Goal: Task Accomplishment & Management: Manage account settings

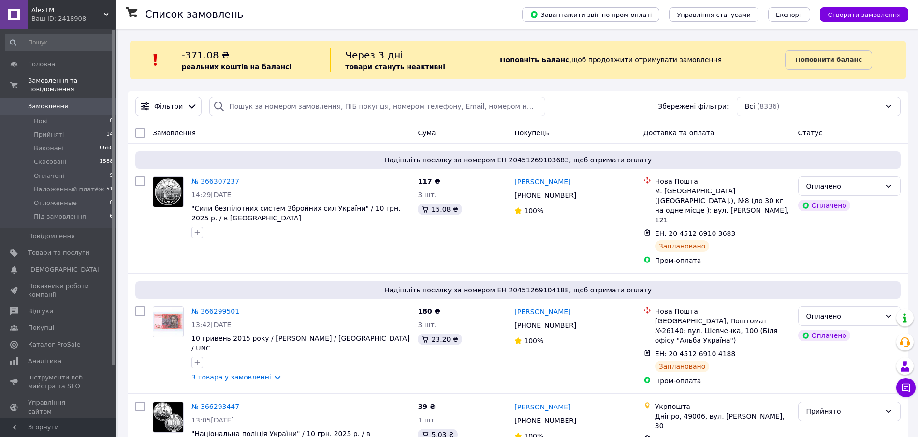
drag, startPoint x: 63, startPoint y: 94, endPoint x: 56, endPoint y: 0, distance: 93.6
click at [63, 102] on span "Замовлення" at bounding box center [58, 106] width 61 height 9
click at [60, 102] on span "Замовлення" at bounding box center [48, 106] width 40 height 9
click at [64, 249] on span "Товари та послуги" at bounding box center [58, 253] width 61 height 9
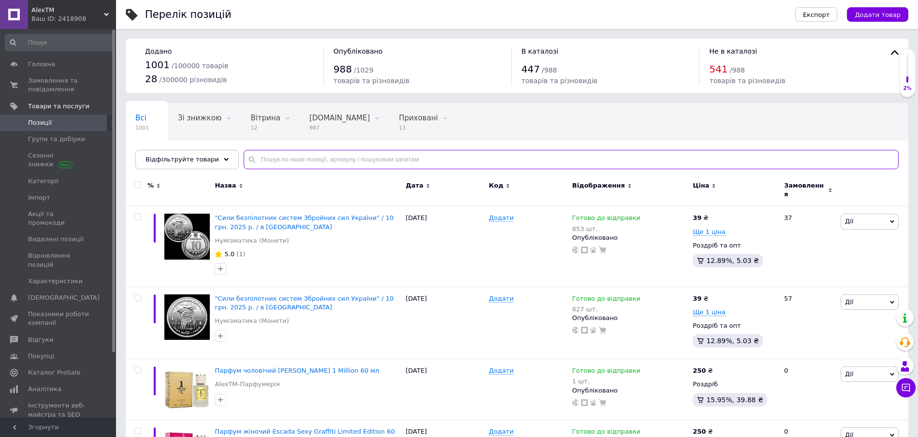
paste input "Банкнота "Сто карбованців" в сувенірній упаковці "до 100-річчя Української рево…"
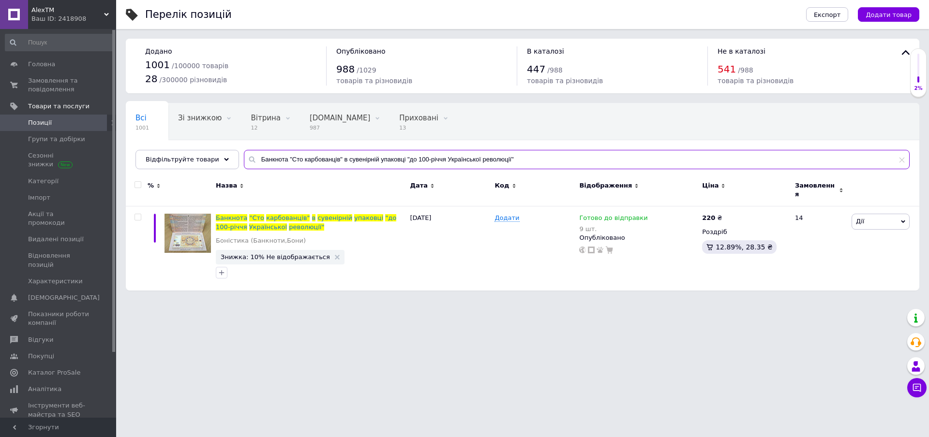
type input "Банкнота "Сто карбованців" в сувенірній упаковці "до 100-річчя Української рево…"
click at [51, 81] on span "Замовлення та повідомлення" at bounding box center [58, 84] width 61 height 17
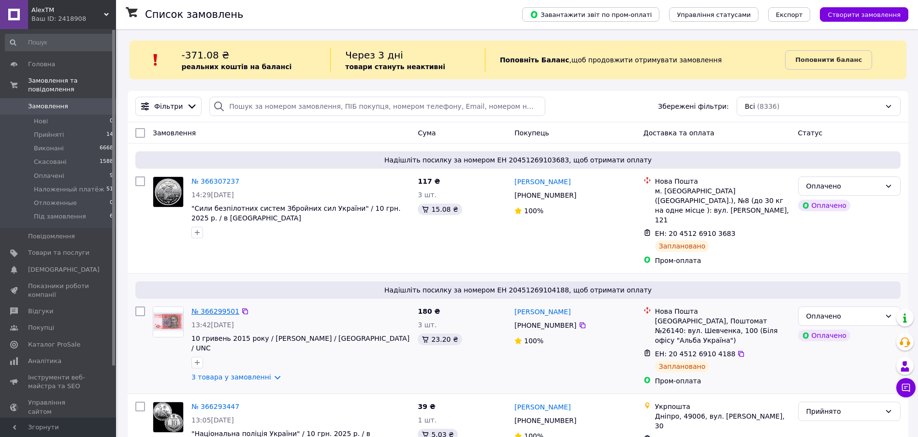
click at [215, 308] on link "№ 366299501" at bounding box center [216, 312] width 48 height 8
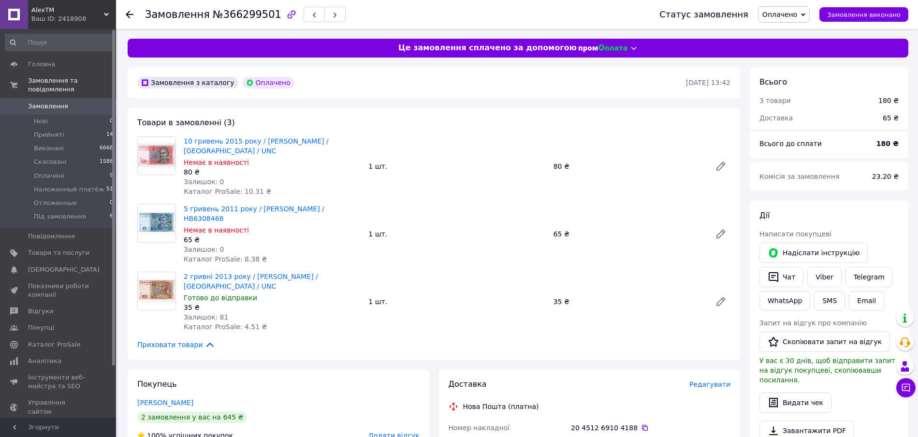
click at [81, 102] on span "Замовлення" at bounding box center [58, 106] width 61 height 9
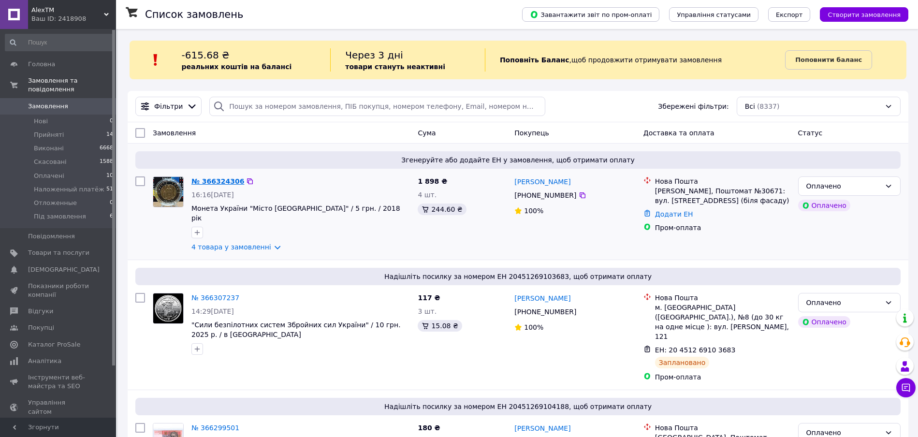
click at [222, 181] on link "№ 366324306" at bounding box center [218, 181] width 53 height 8
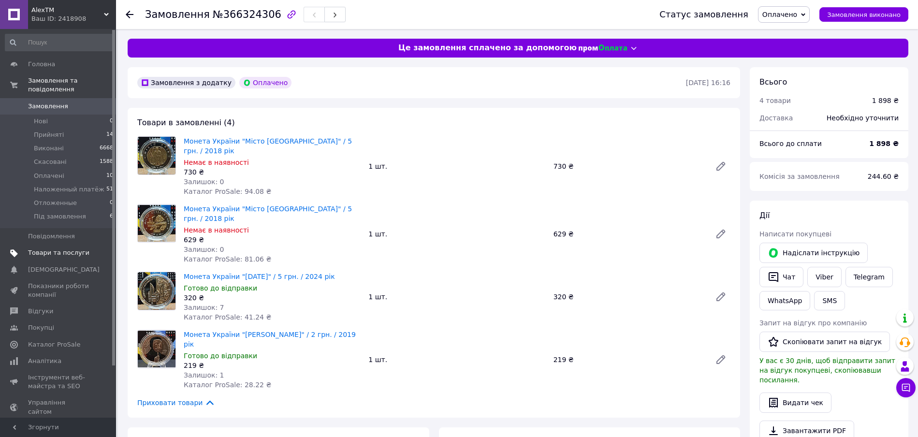
click at [59, 249] on span "Товари та послуги" at bounding box center [58, 253] width 61 height 9
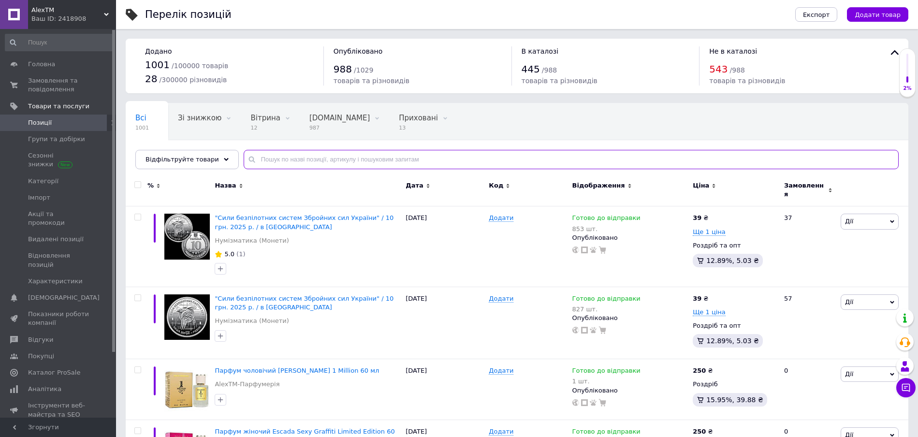
click at [294, 162] on input "text" at bounding box center [571, 159] width 655 height 19
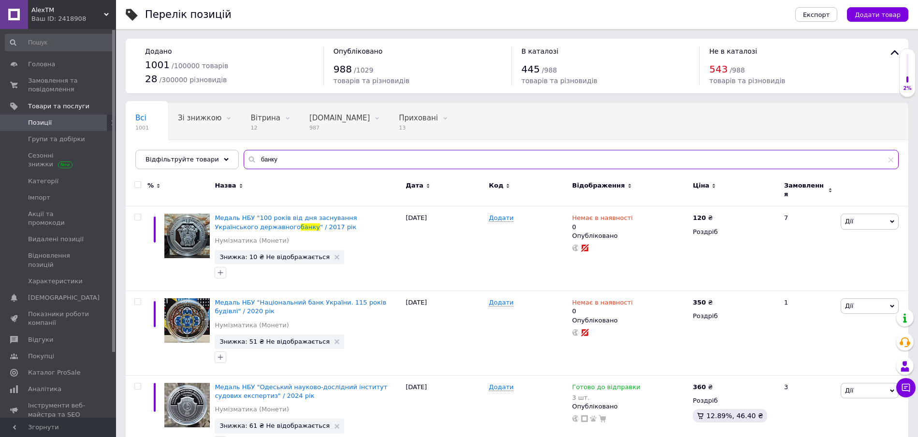
type input "банку"
click at [46, 79] on span "Замовлення та повідомлення" at bounding box center [58, 84] width 61 height 17
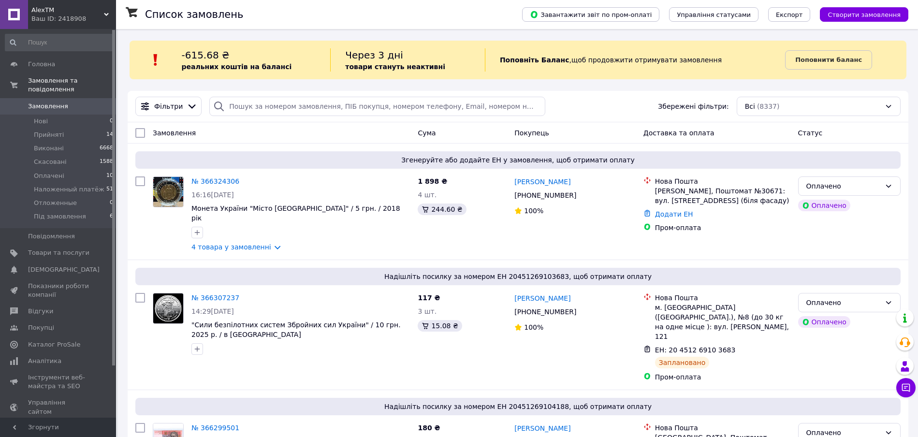
click at [69, 98] on link "Замовлення 0" at bounding box center [59, 106] width 119 height 16
